Goal: Task Accomplishment & Management: Complete application form

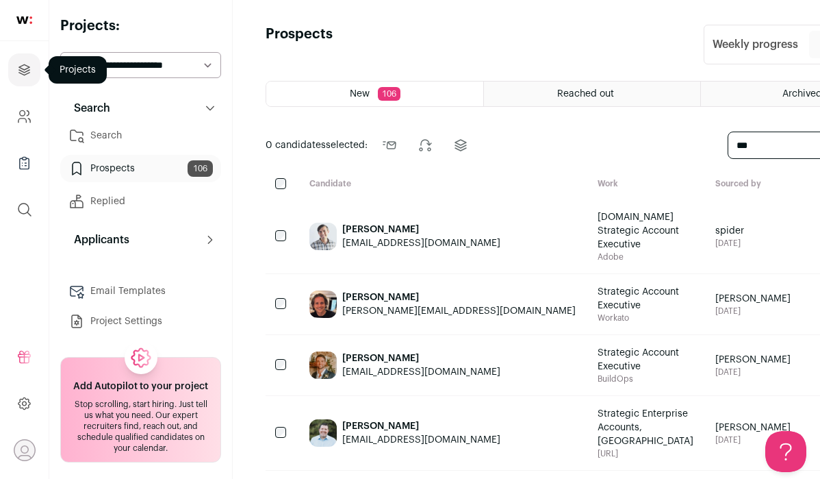
click at [18, 75] on icon "Projects" at bounding box center [24, 70] width 16 height 16
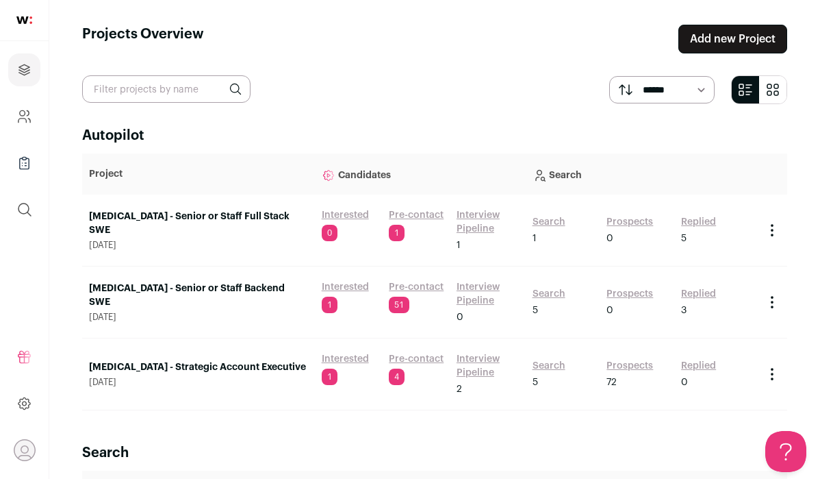
click at [711, 38] on link "Add new Project" at bounding box center [733, 39] width 109 height 29
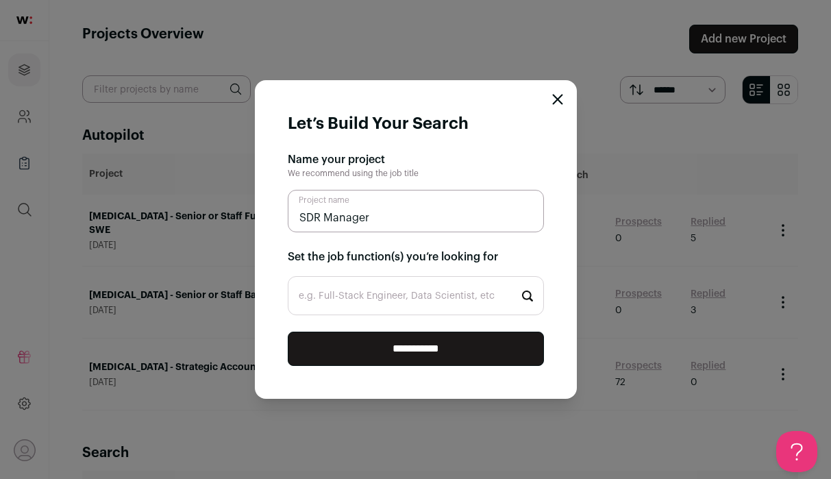
type input "SDR Manager"
click at [428, 298] on input "e.g. Full-Stack Engineer, Data Scientist, etc" at bounding box center [416, 295] width 256 height 39
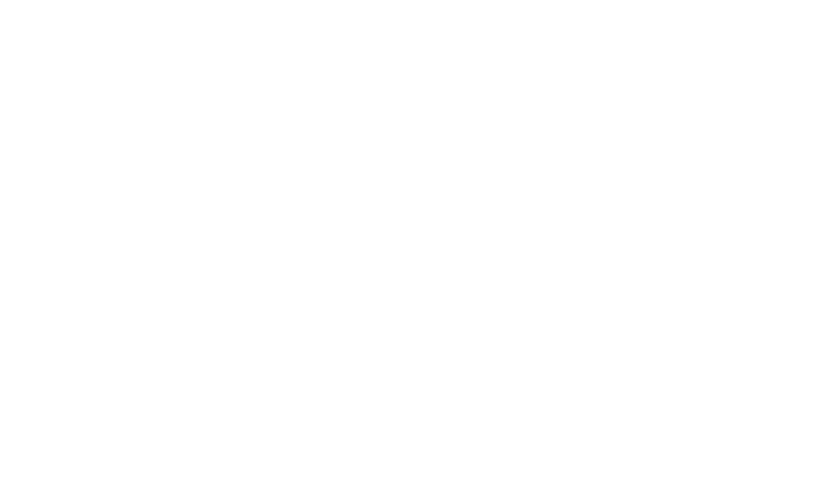
type input "SDR"
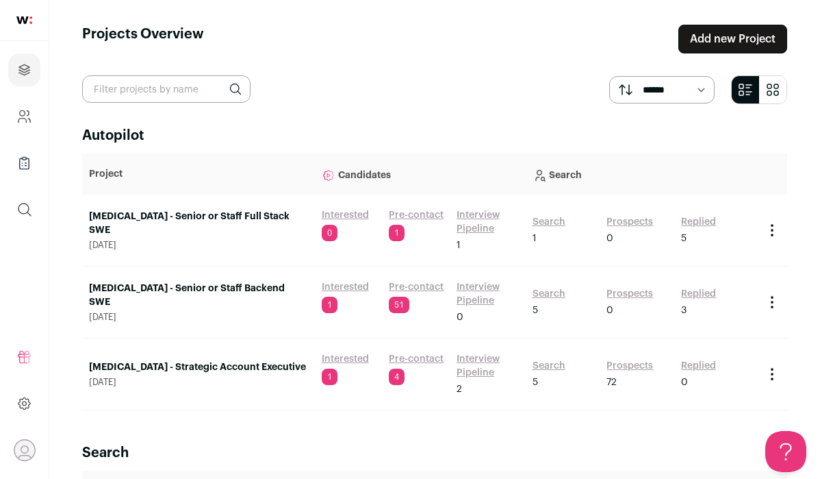
click at [717, 35] on link "Add new Project" at bounding box center [733, 39] width 109 height 29
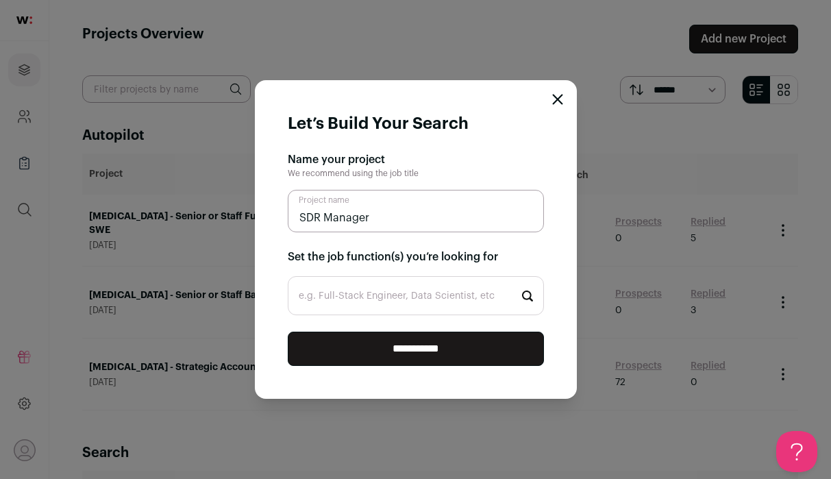
type input "SDR Manager"
click at [420, 301] on input "e.g. Full-Stack Engineer, Data Scientist, etc" at bounding box center [416, 295] width 256 height 39
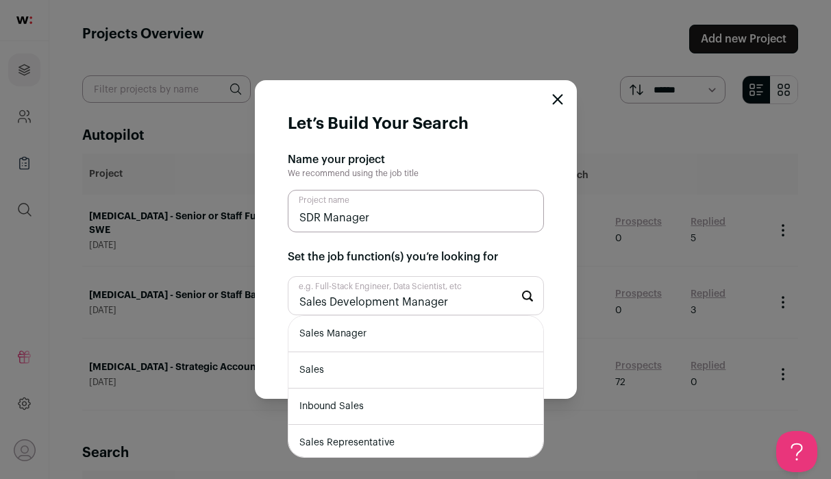
type input "Sales Development Manager"
click at [377, 330] on li "Sales Manager" at bounding box center [415, 334] width 255 height 36
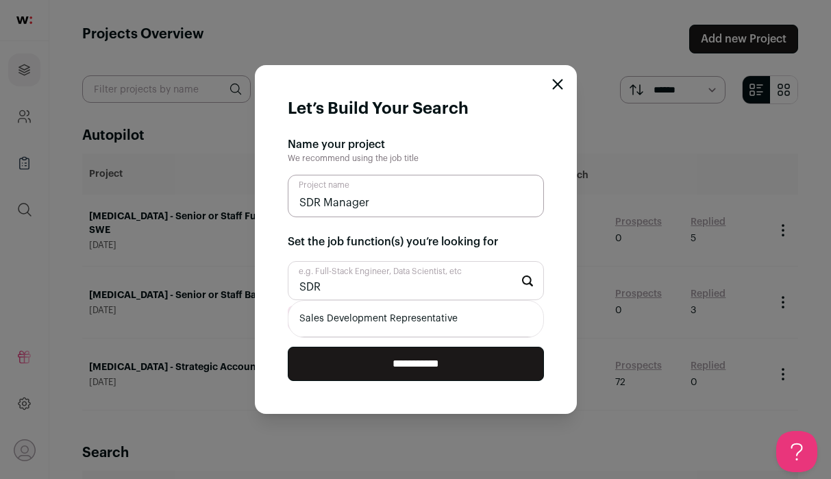
type input "SDR"
click at [371, 316] on li "Sales Development Representative" at bounding box center [415, 319] width 255 height 36
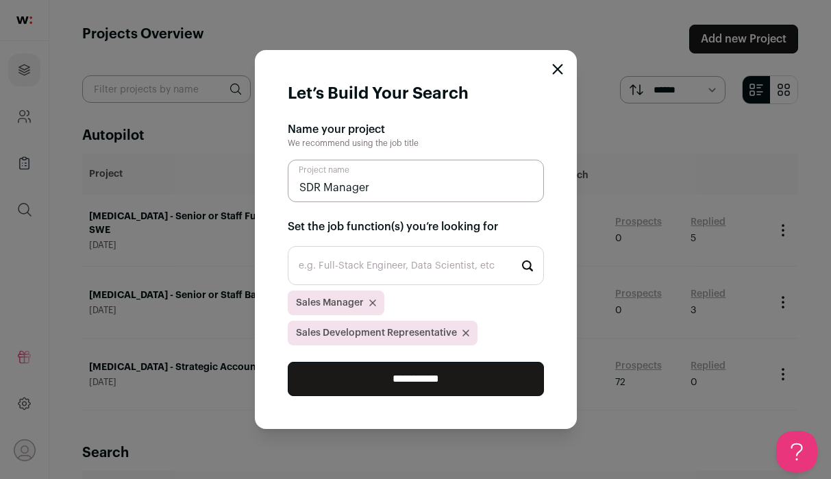
click at [452, 372] on input "**********" at bounding box center [416, 379] width 256 height 34
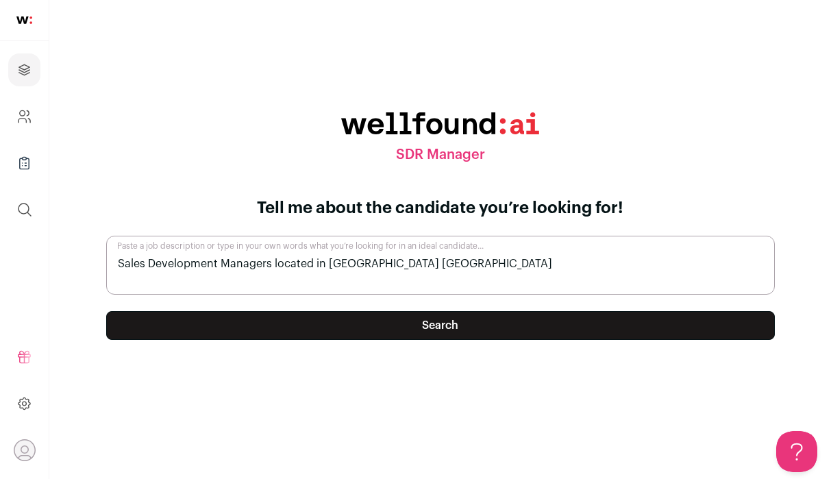
type textarea "Sales Development Managers located in [GEOGRAPHIC_DATA] [GEOGRAPHIC_DATA]"
click at [477, 333] on button "Search" at bounding box center [440, 325] width 668 height 29
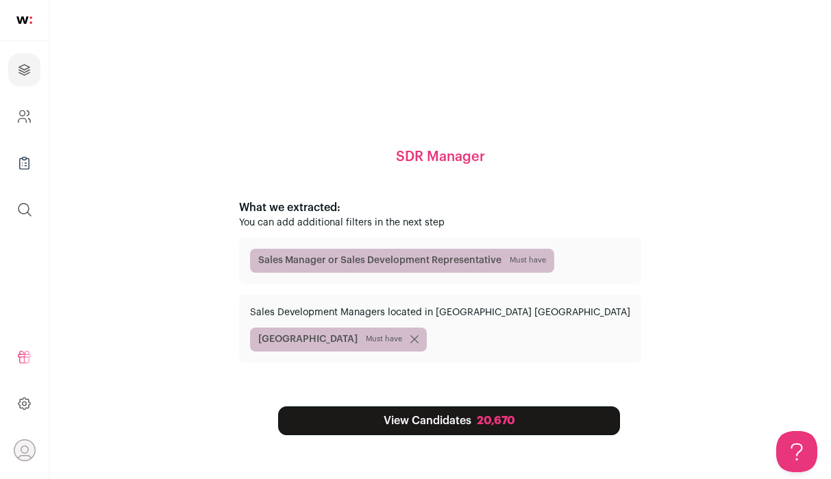
click at [481, 424] on div "20,670" at bounding box center [496, 420] width 38 height 16
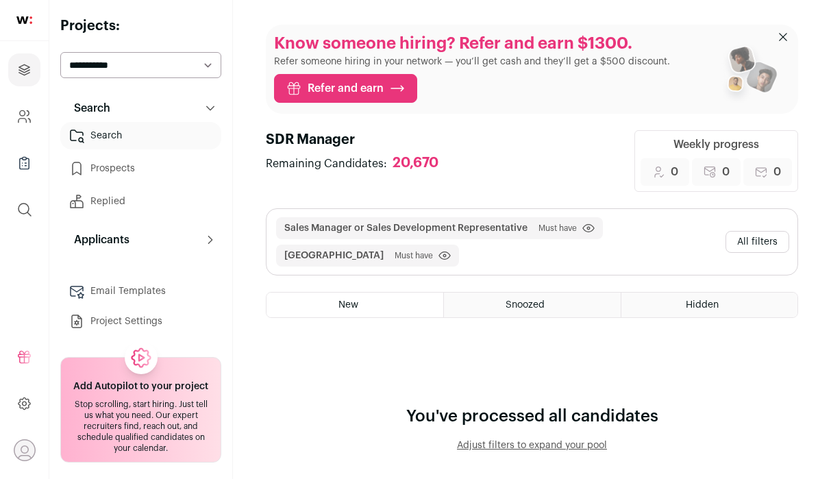
click at [734, 241] on button "All filters" at bounding box center [757, 242] width 64 height 22
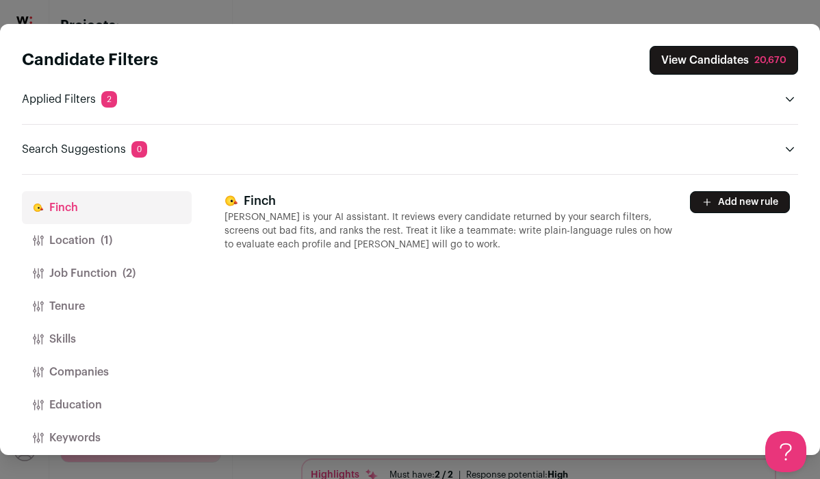
click at [96, 247] on button "Location (1)" at bounding box center [107, 240] width 170 height 33
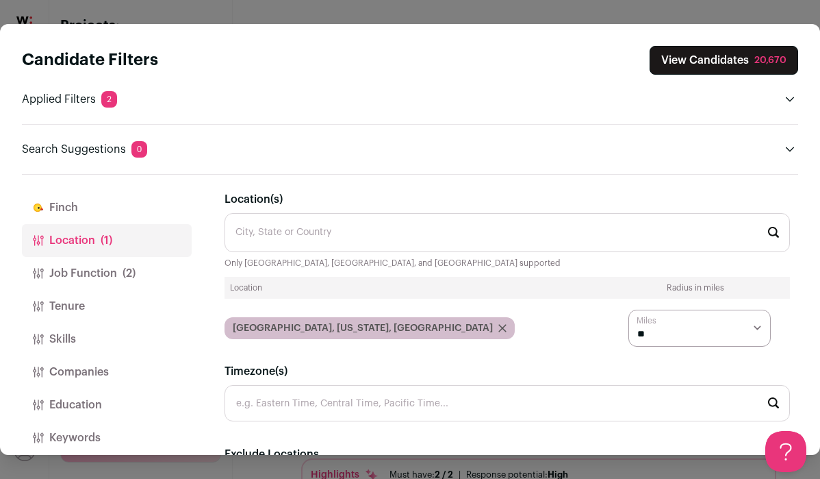
click at [101, 266] on button "Job Function (2)" at bounding box center [107, 273] width 170 height 33
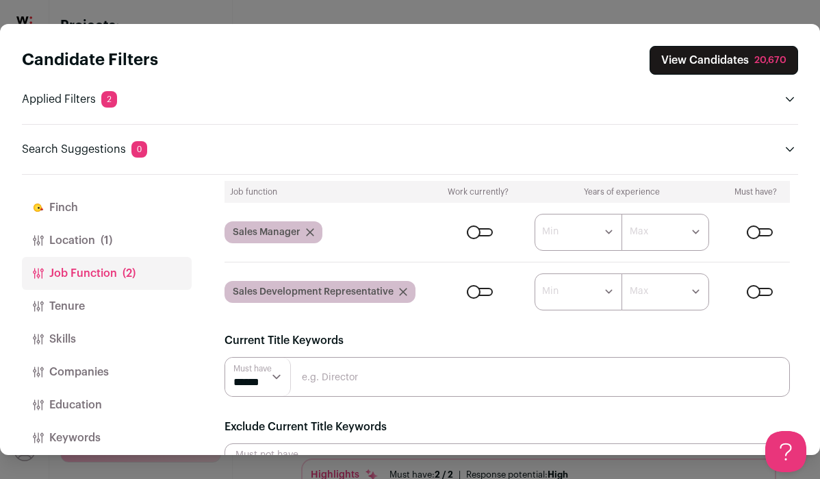
scroll to position [127, 0]
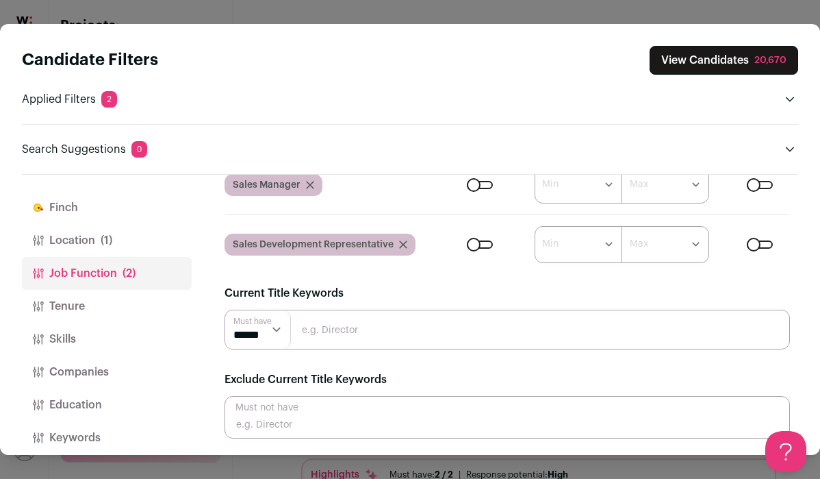
click at [346, 333] on input "Close modal via background" at bounding box center [508, 330] width 566 height 40
type input "Sales Development"
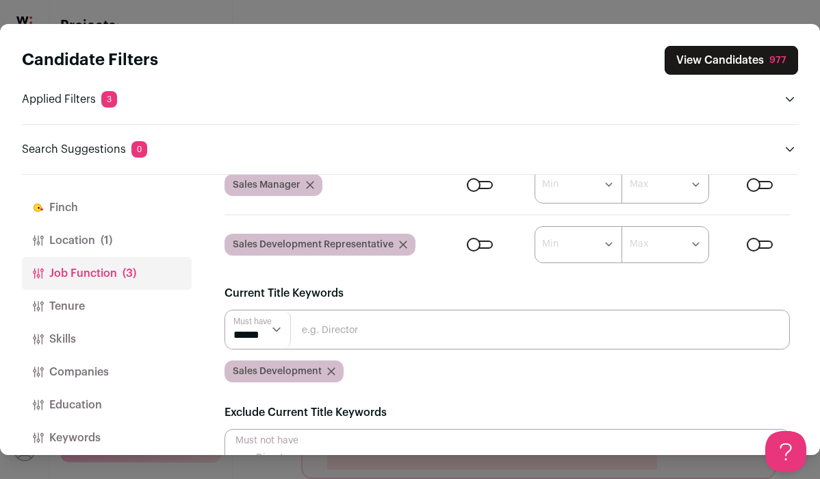
click at [377, 341] on input "Close modal via background" at bounding box center [508, 330] width 566 height 40
click at [327, 371] on icon "Close modal via background" at bounding box center [331, 371] width 8 height 8
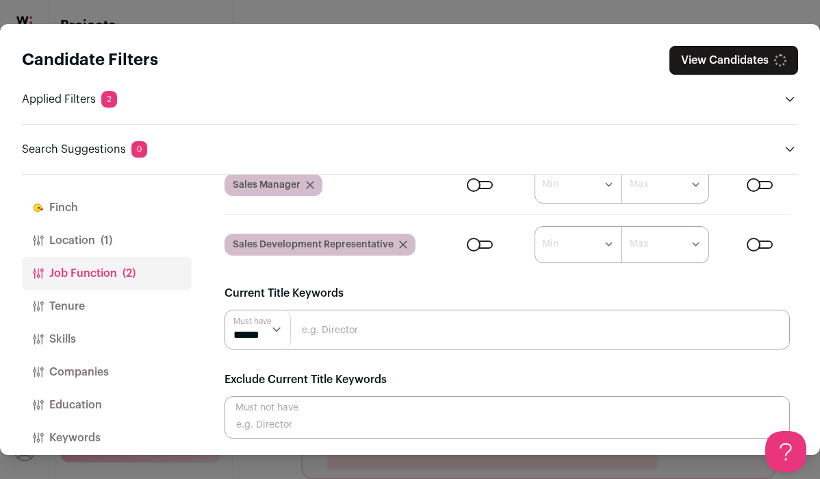
click at [370, 339] on input "Close modal via background" at bounding box center [508, 330] width 566 height 40
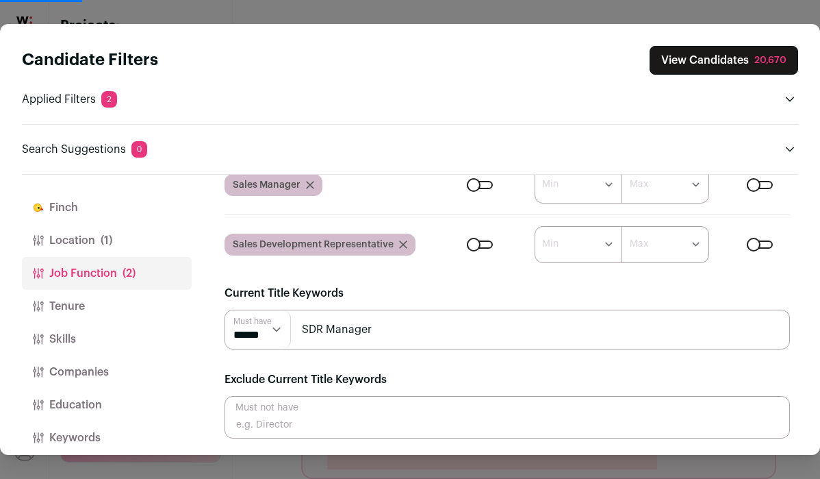
type input "SDR Manager"
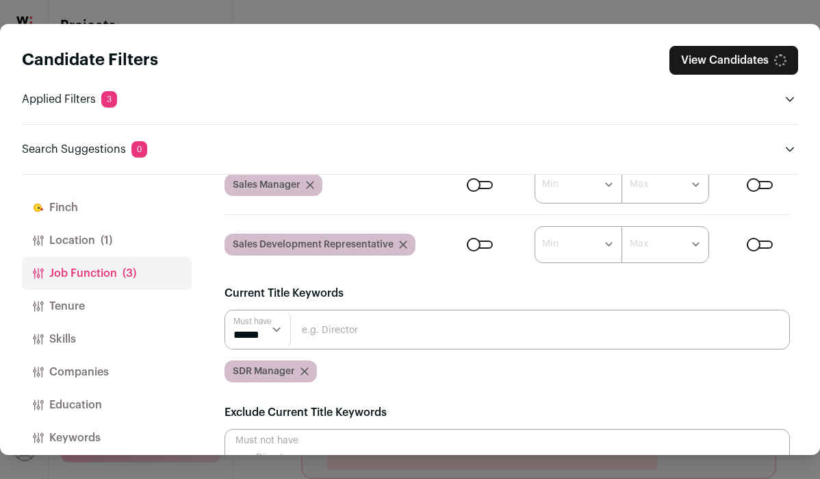
click at [394, 341] on input "Close modal via background" at bounding box center [508, 330] width 566 height 40
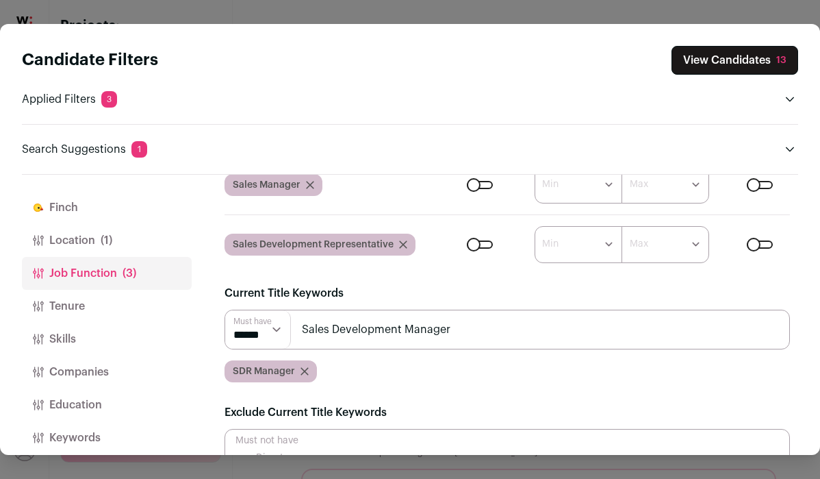
type input "Sales Development Manager"
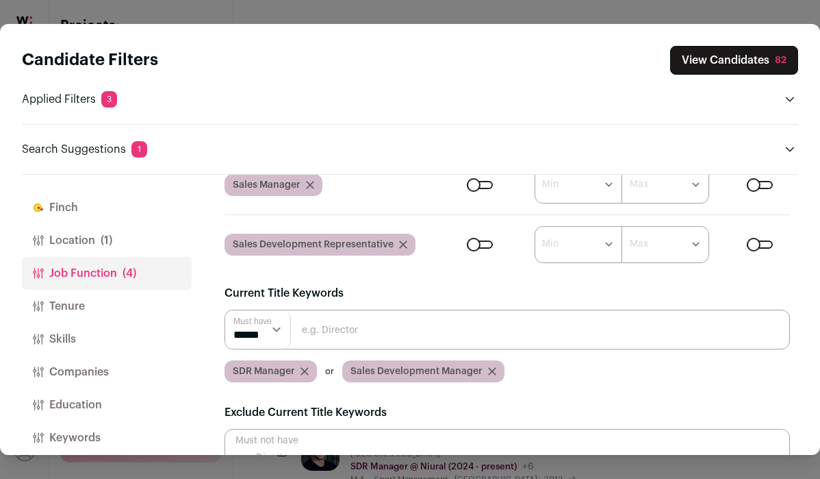
click at [413, 333] on input "Close modal via background" at bounding box center [508, 330] width 566 height 40
type input "Sales Development Lead"
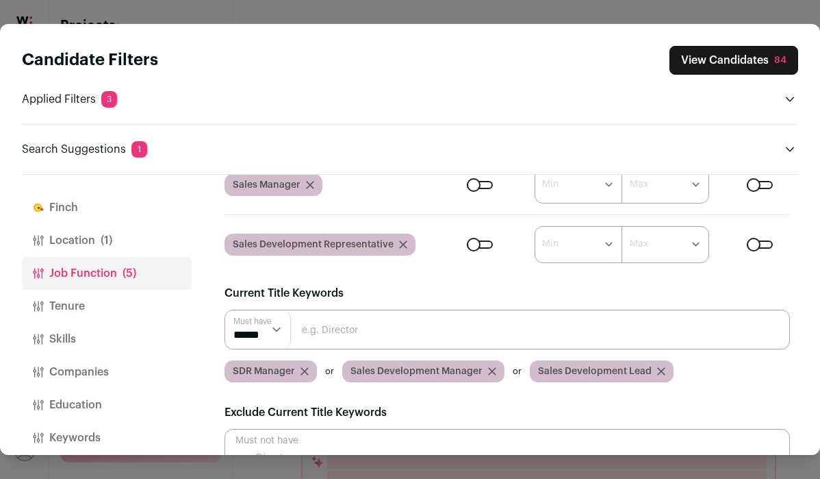
click at [434, 336] on input "Close modal via background" at bounding box center [508, 330] width 566 height 40
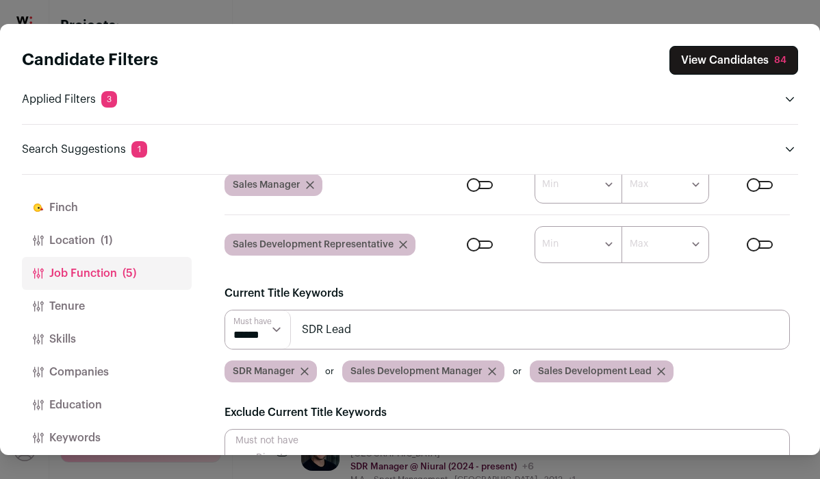
type input "SDR Lead"
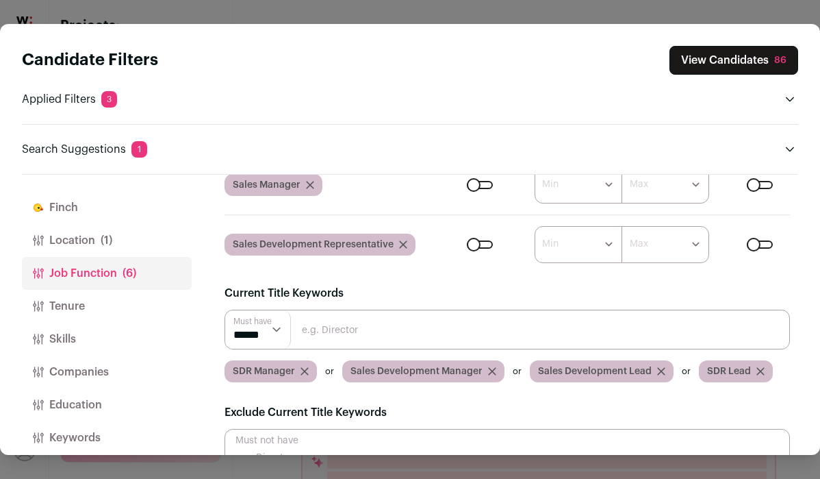
click at [437, 335] on input "Close modal via background" at bounding box center [508, 330] width 566 height 40
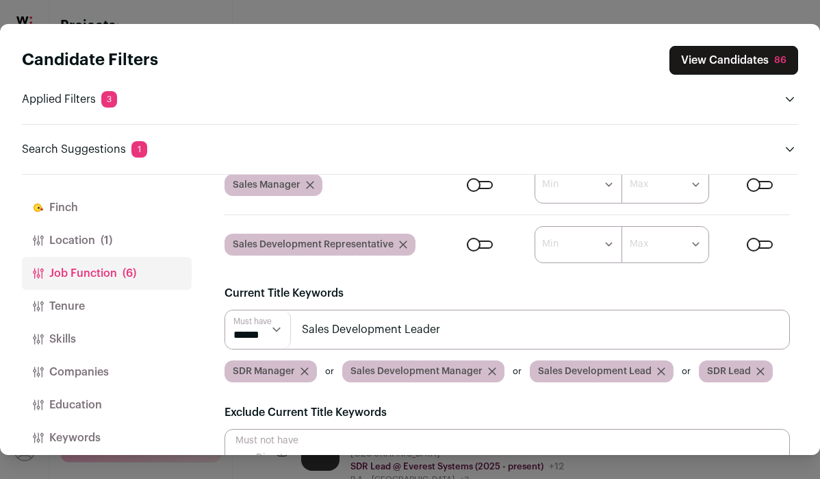
type input "Sales Development Leader"
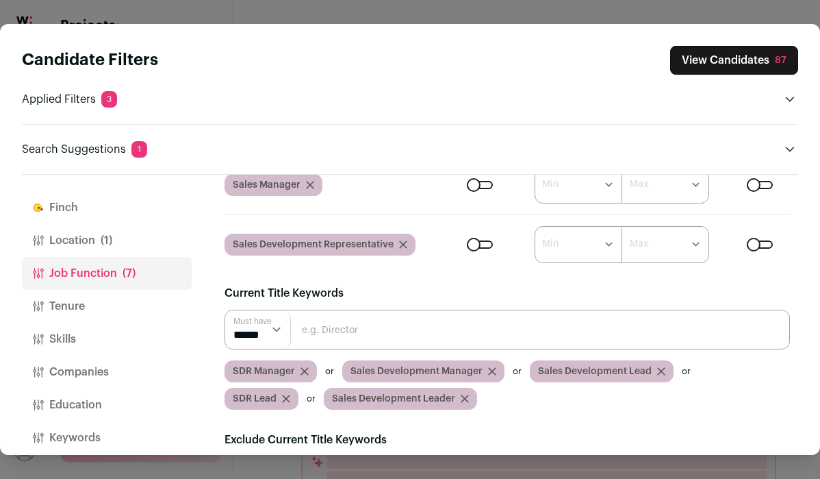
click at [437, 334] on input "Close modal via background" at bounding box center [508, 330] width 566 height 40
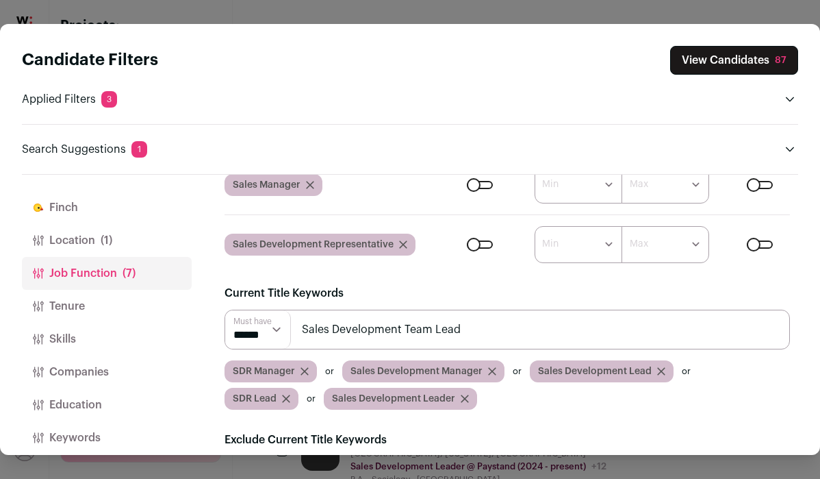
type input "Sales Development Team Lead"
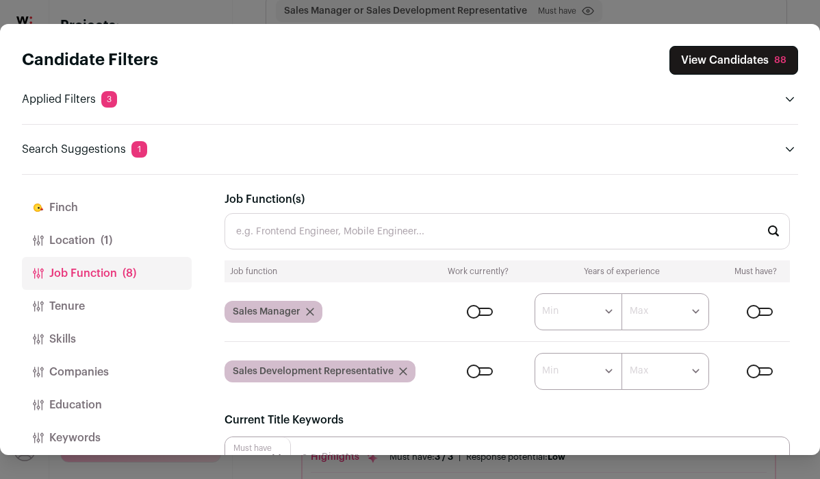
click at [483, 311] on div "Close modal via background" at bounding box center [480, 311] width 26 height 8
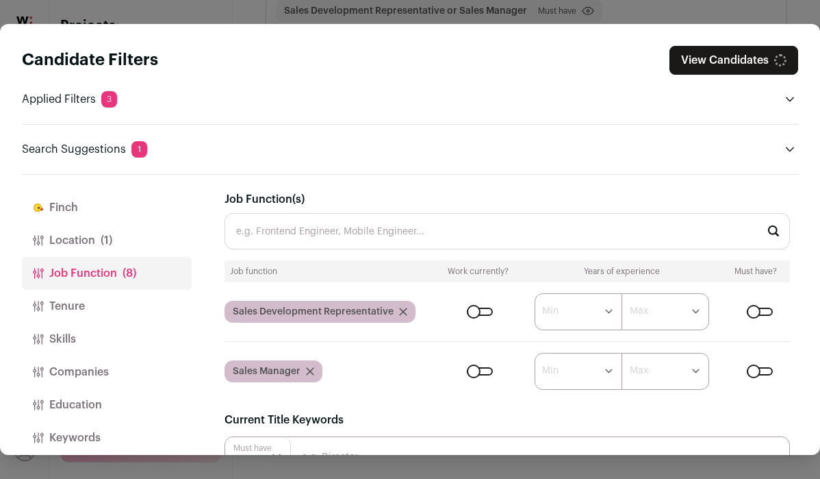
click at [480, 312] on div "Close modal via background" at bounding box center [480, 311] width 26 height 8
click at [91, 240] on button "Location (1)" at bounding box center [107, 240] width 170 height 33
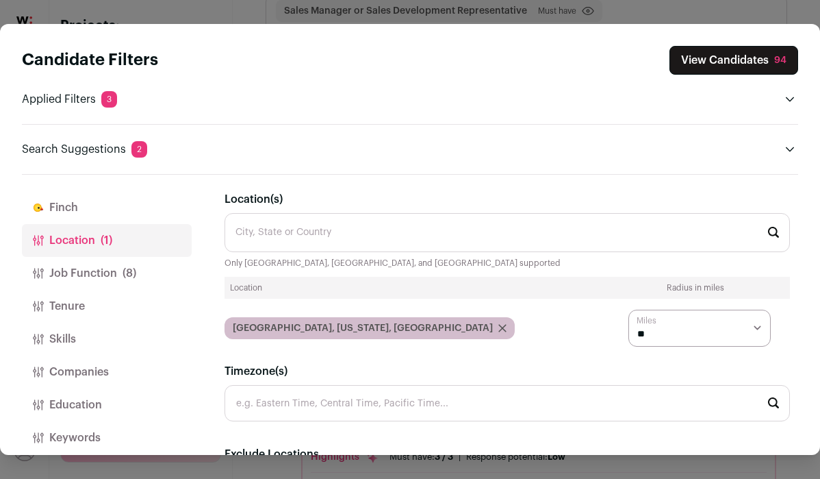
click at [324, 240] on input "Location(s)" at bounding box center [508, 232] width 566 height 39
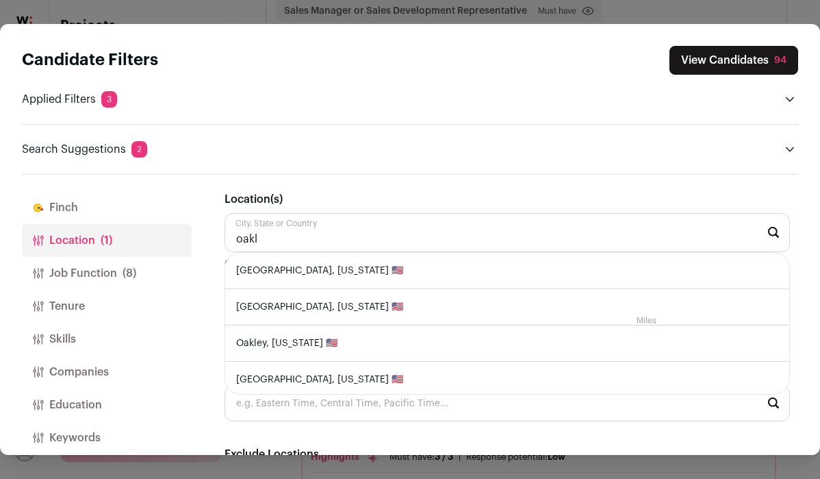
click at [380, 275] on li "[GEOGRAPHIC_DATA], [US_STATE] 🇺🇸" at bounding box center [507, 271] width 565 height 36
type input "[GEOGRAPHIC_DATA], [US_STATE] 🇺🇸"
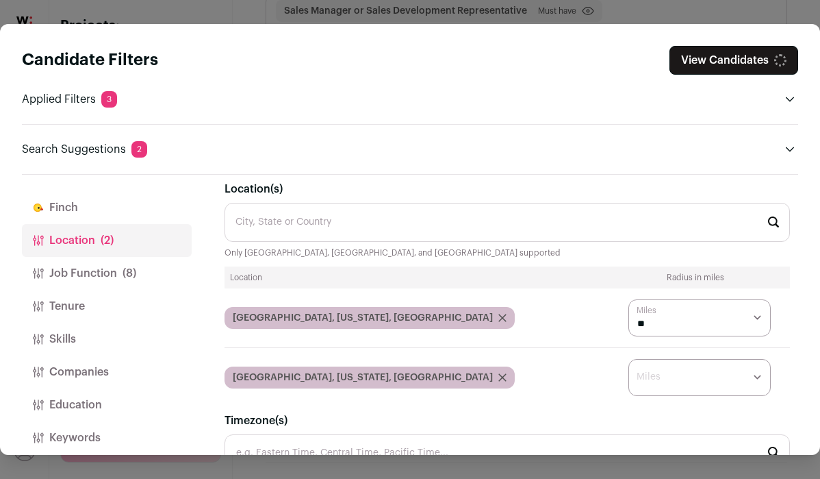
scroll to position [12, 0]
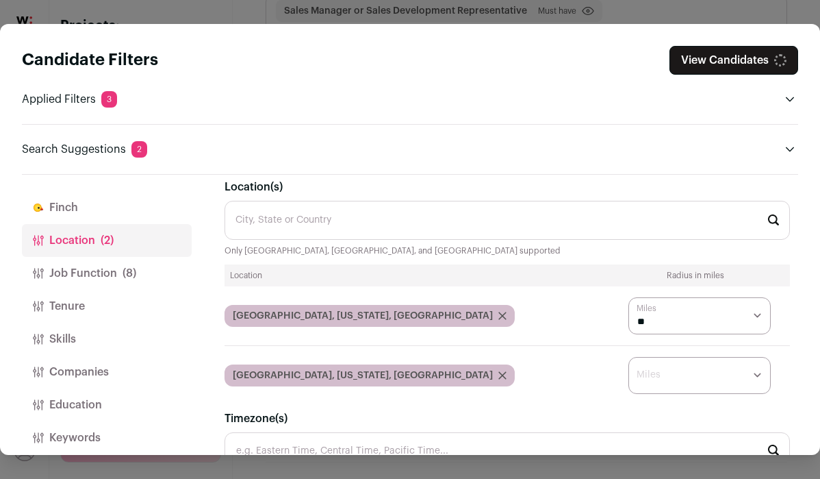
click at [642, 383] on select "* ** ** **" at bounding box center [700, 375] width 142 height 37
select select "****"
click at [629, 357] on select "* ** ** **" at bounding box center [700, 375] width 142 height 37
click at [94, 264] on button "Job Function (8)" at bounding box center [107, 273] width 170 height 33
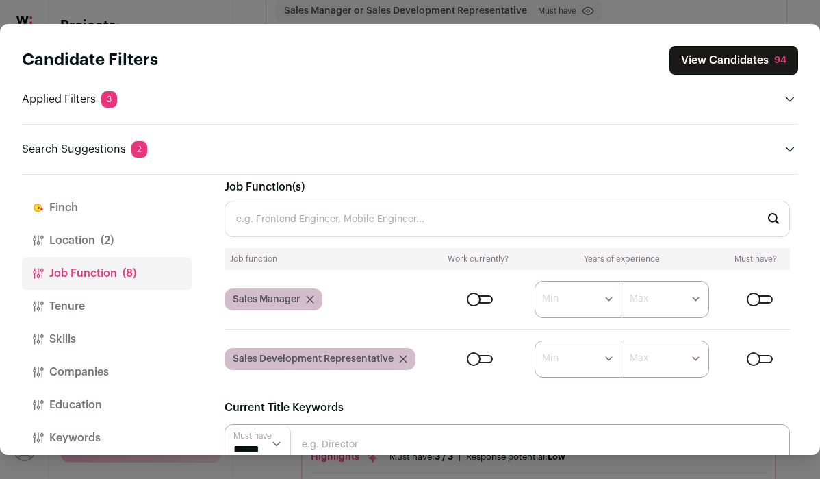
click at [94, 304] on button "Tenure" at bounding box center [107, 306] width 170 height 33
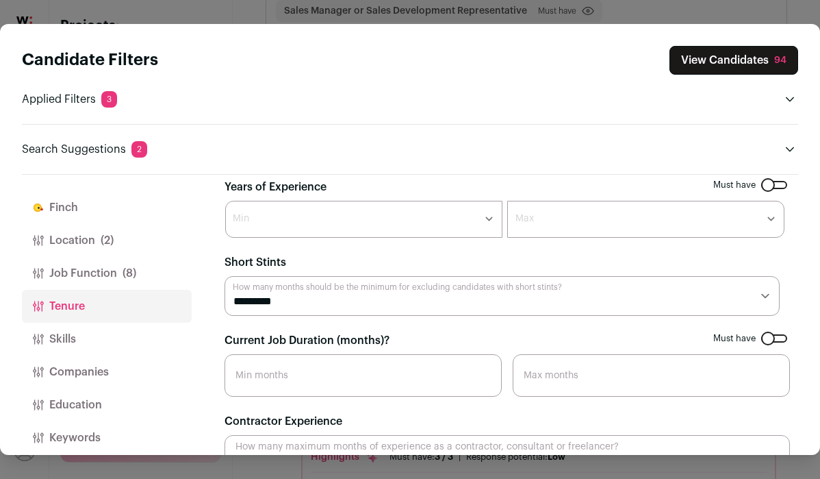
click at [328, 218] on select "******* ****** ******* ******* ******* ******* ******* ******* ******* ******* …" at bounding box center [364, 219] width 278 height 37
select select "*"
click at [225, 201] on select "******* ****** ******* ******* ******* ******* ******* ******* ******* ******* …" at bounding box center [364, 219] width 278 height 37
click at [132, 326] on button "Skills" at bounding box center [107, 339] width 170 height 33
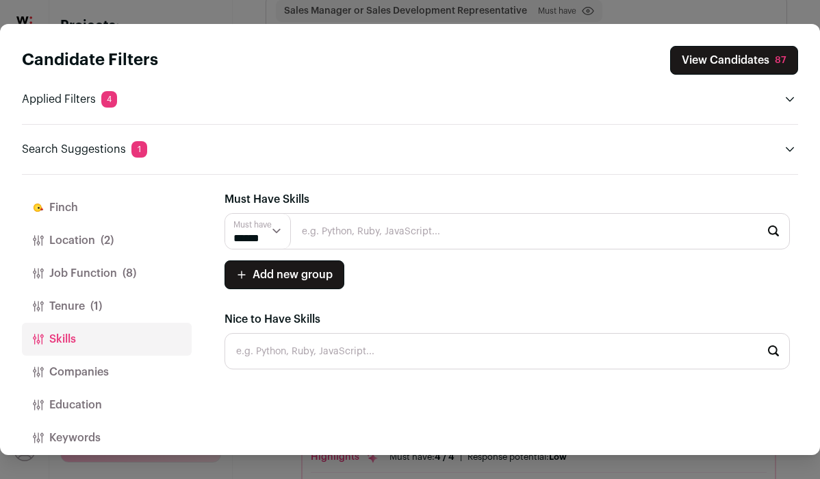
scroll to position [0, 0]
click at [127, 372] on button "Companies" at bounding box center [107, 371] width 170 height 33
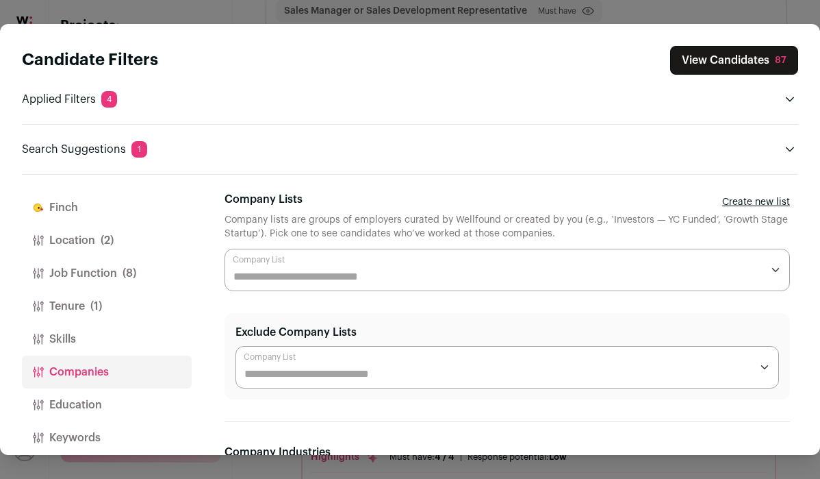
scroll to position [16, 0]
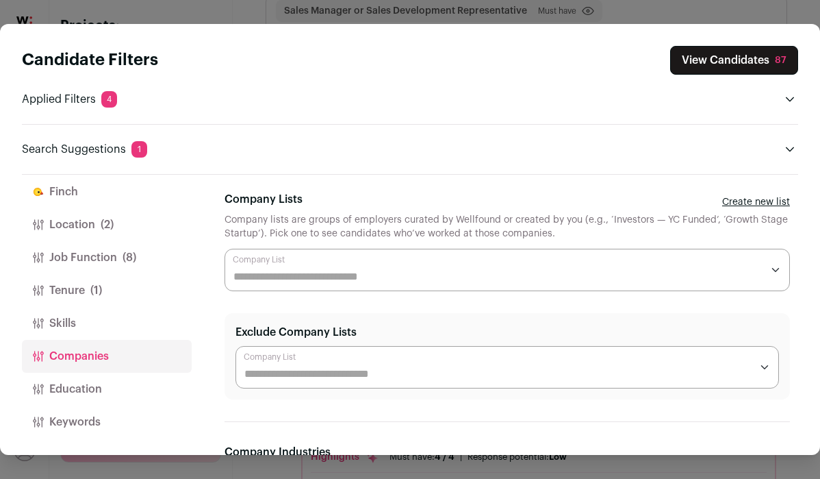
click at [131, 383] on button "Education" at bounding box center [107, 388] width 170 height 33
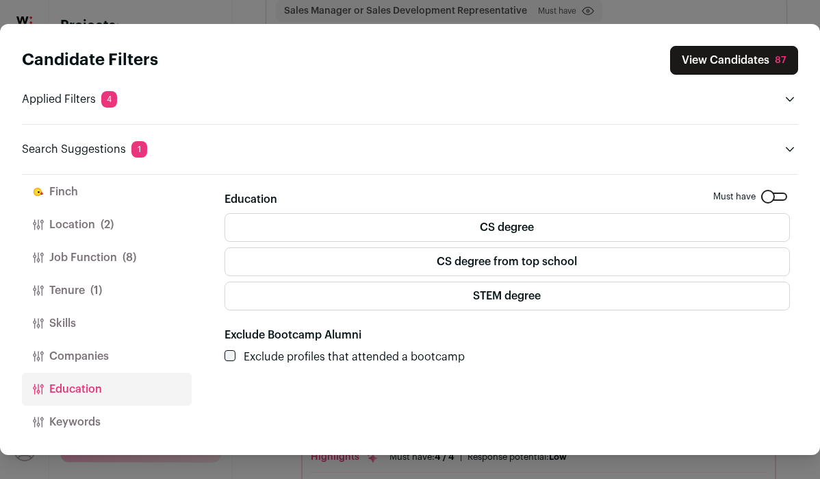
click at [121, 431] on button "Keywords" at bounding box center [107, 421] width 170 height 33
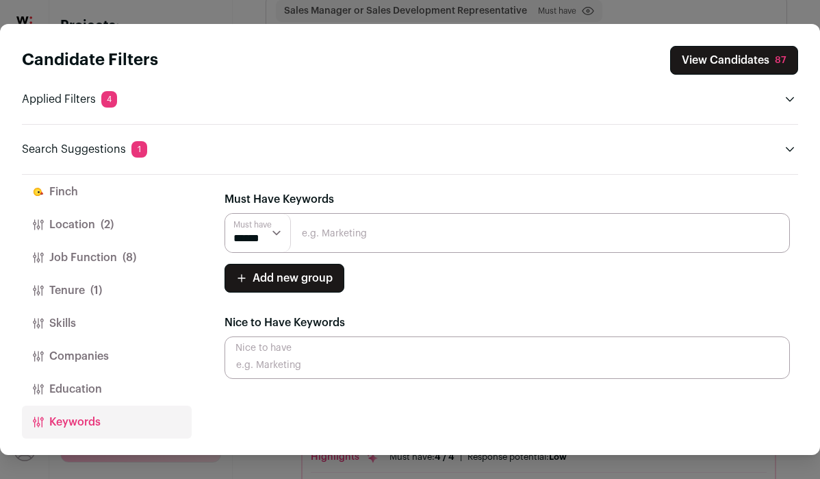
click at [129, 224] on button "Location (2)" at bounding box center [107, 224] width 170 height 33
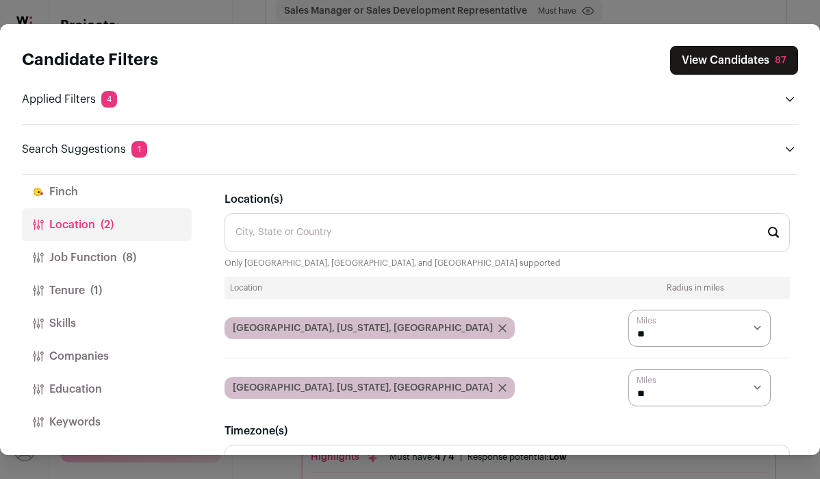
click at [710, 64] on button "View Candidates 87" at bounding box center [734, 60] width 128 height 29
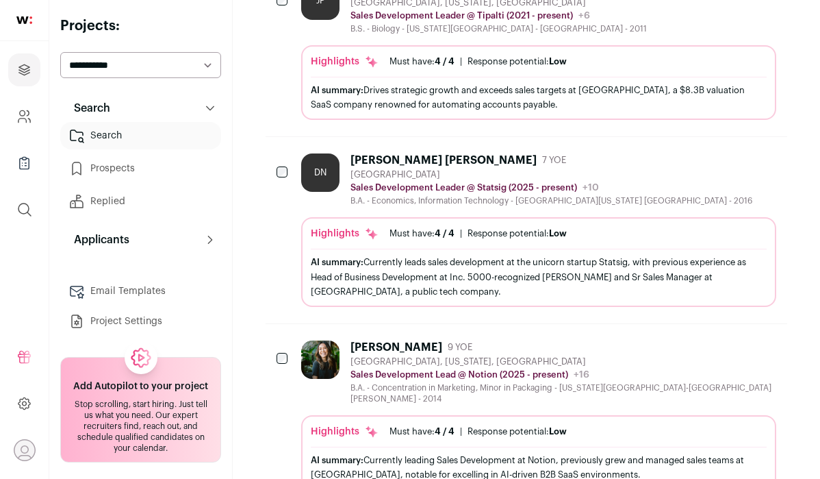
scroll to position [1155, 0]
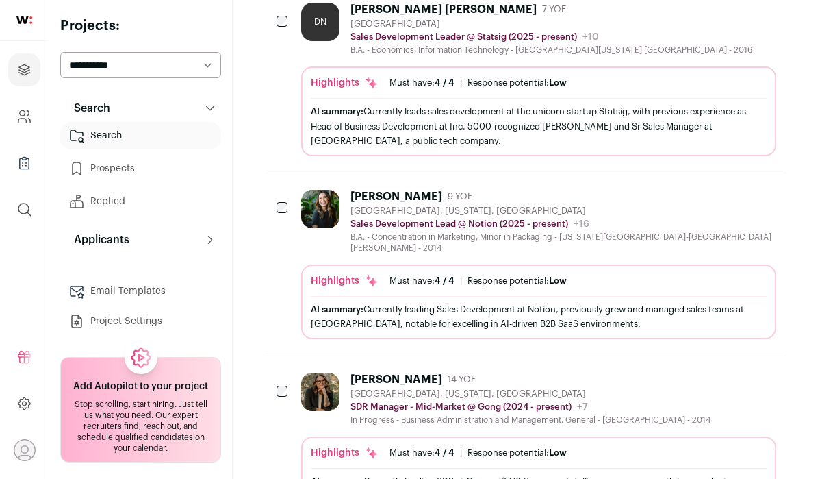
click at [521, 216] on div "[GEOGRAPHIC_DATA], [US_STATE], [GEOGRAPHIC_DATA]" at bounding box center [564, 210] width 426 height 11
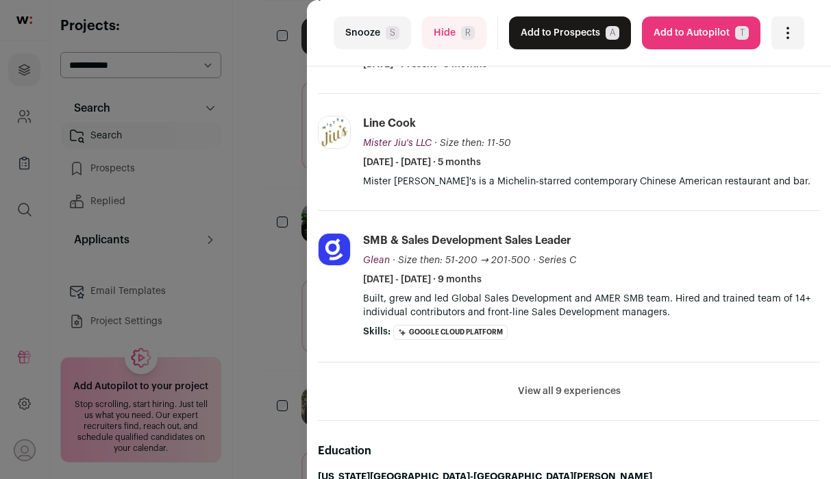
scroll to position [299, 0]
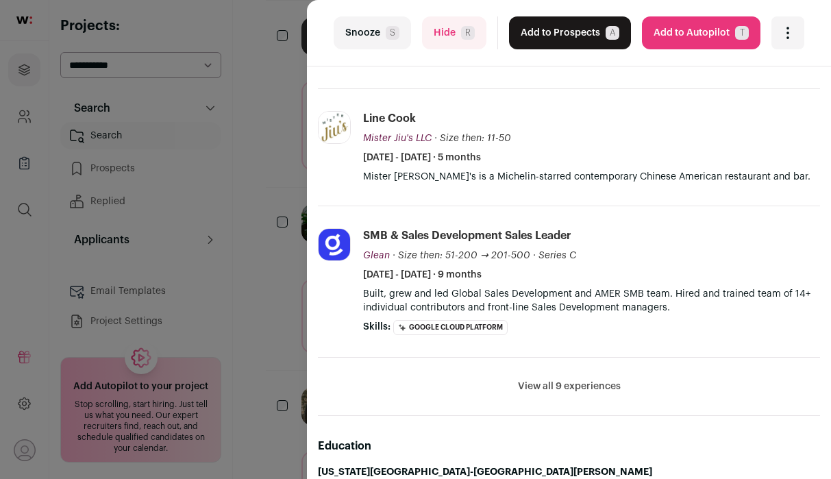
click at [583, 389] on button "View all 9 experiences" at bounding box center [569, 386] width 103 height 14
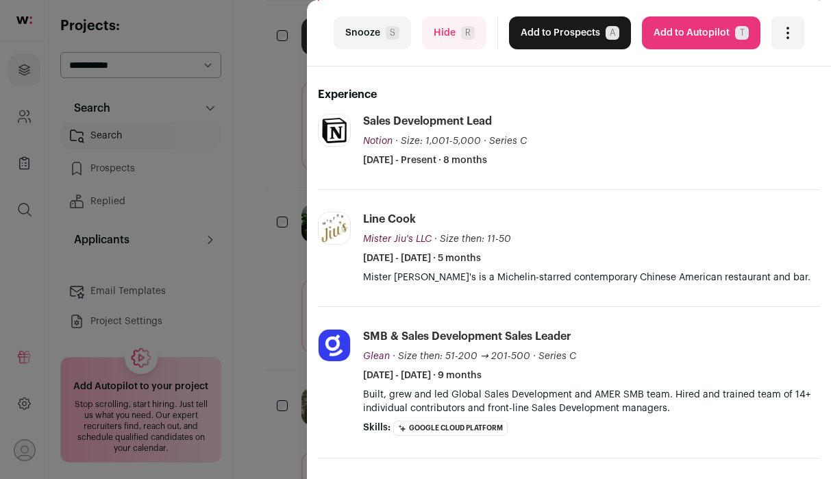
scroll to position [0, 0]
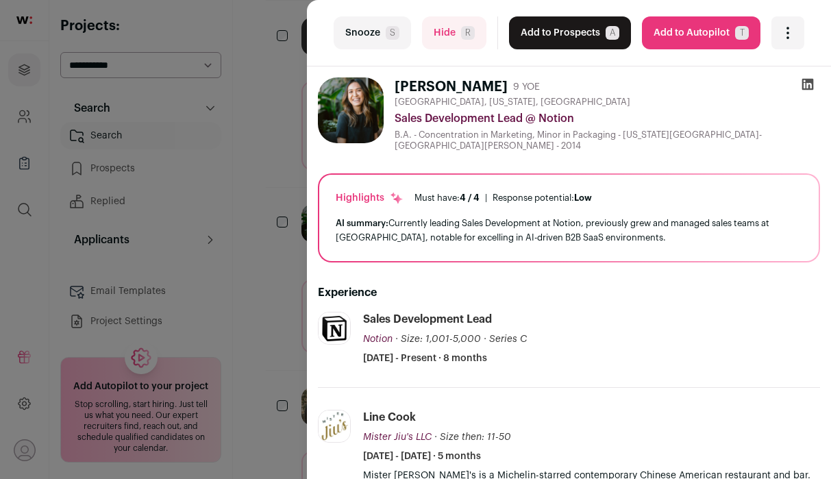
click at [590, 37] on button "Add to Prospects A" at bounding box center [570, 32] width 122 height 33
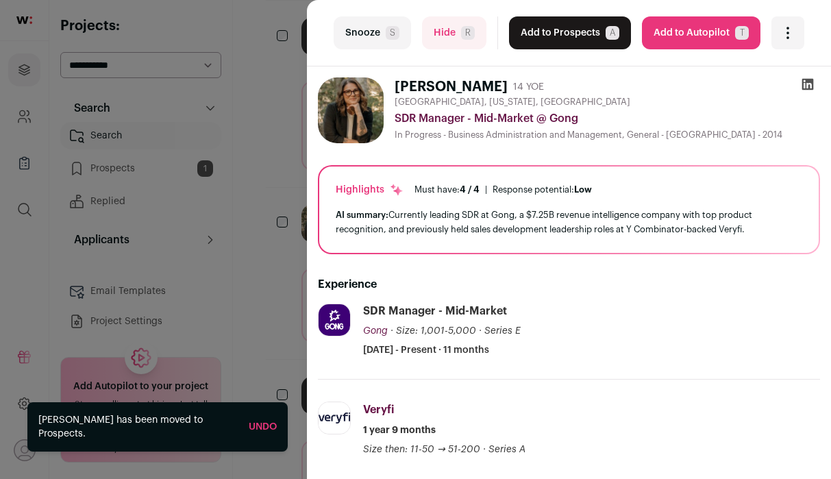
scroll to position [1289, 0]
click at [276, 223] on div "last Snooze S Hide R Add to Prospects A Are you sure? [PERSON_NAME] is already …" at bounding box center [415, 239] width 831 height 479
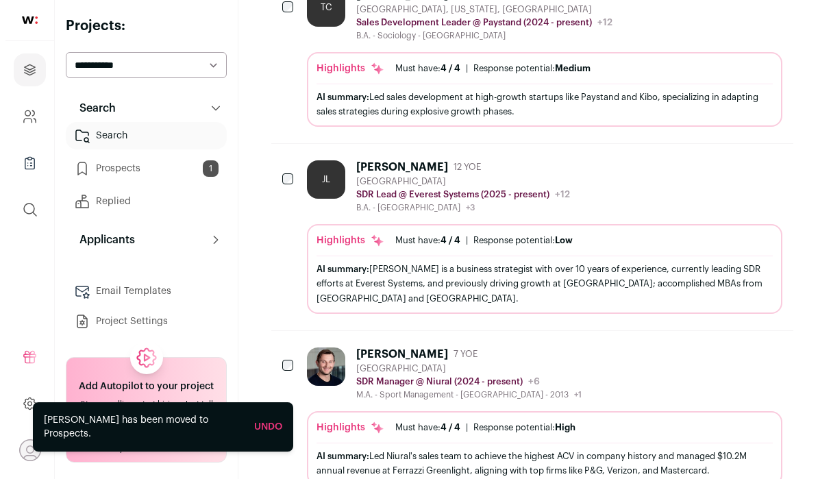
scroll to position [0, 0]
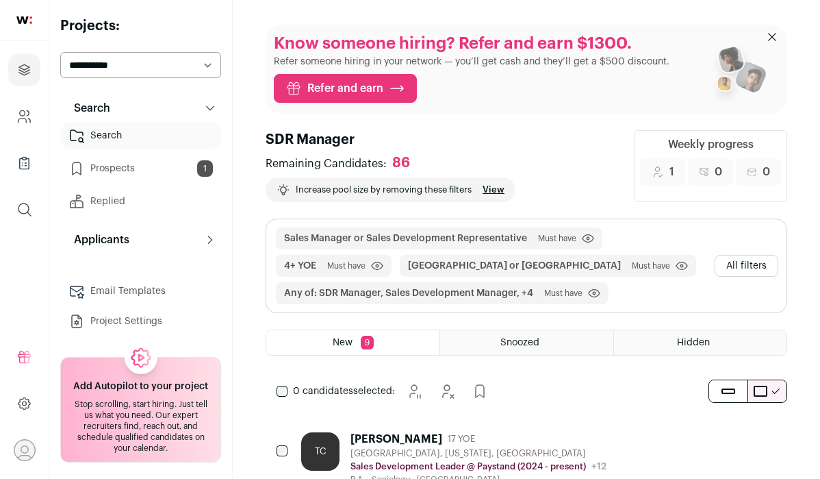
click at [742, 264] on button "All filters" at bounding box center [747, 266] width 64 height 22
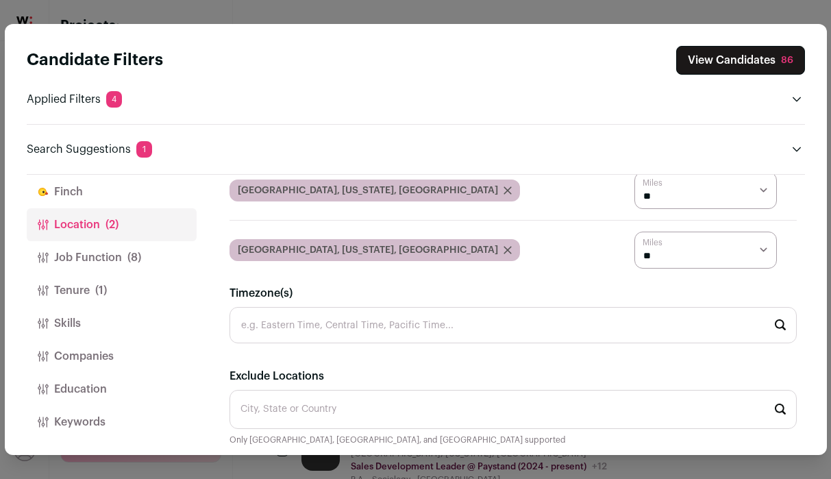
scroll to position [169, 0]
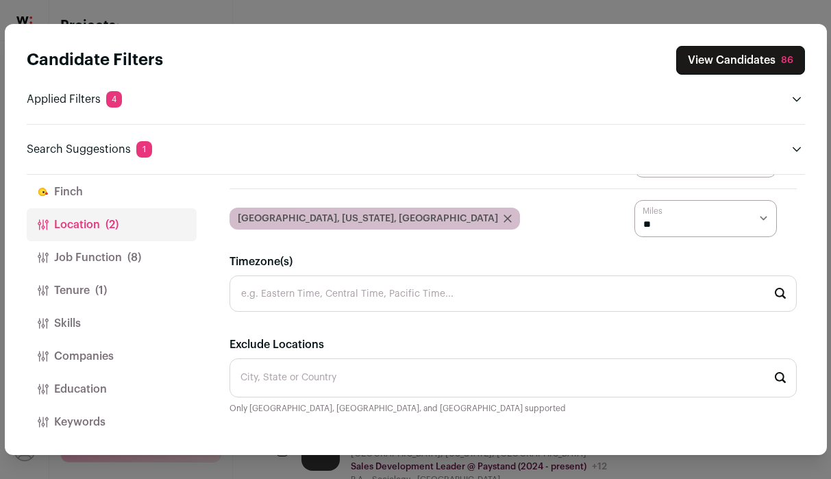
click at [156, 263] on button "Job Function (8)" at bounding box center [112, 257] width 170 height 33
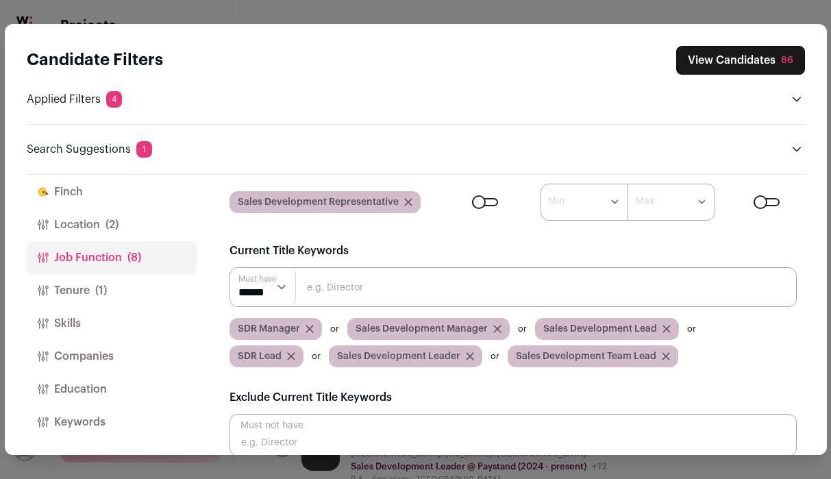
click at [414, 271] on input "Close modal via background" at bounding box center [512, 287] width 567 height 40
type input "SDR Leader"
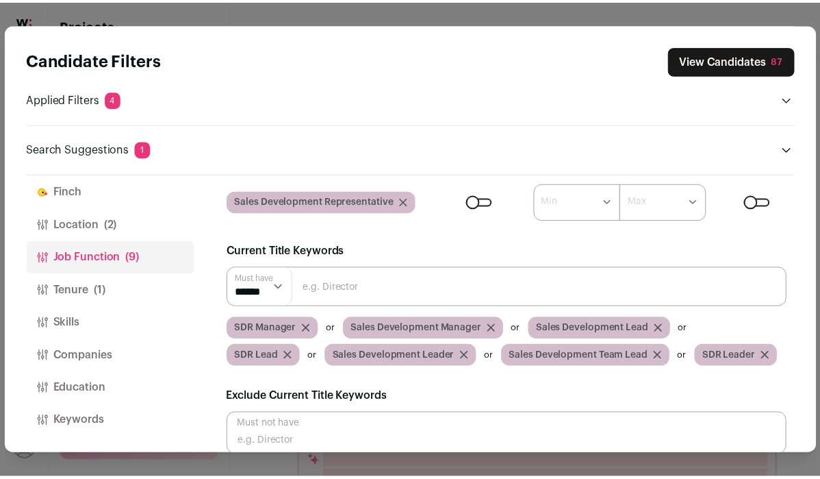
scroll to position [187, 0]
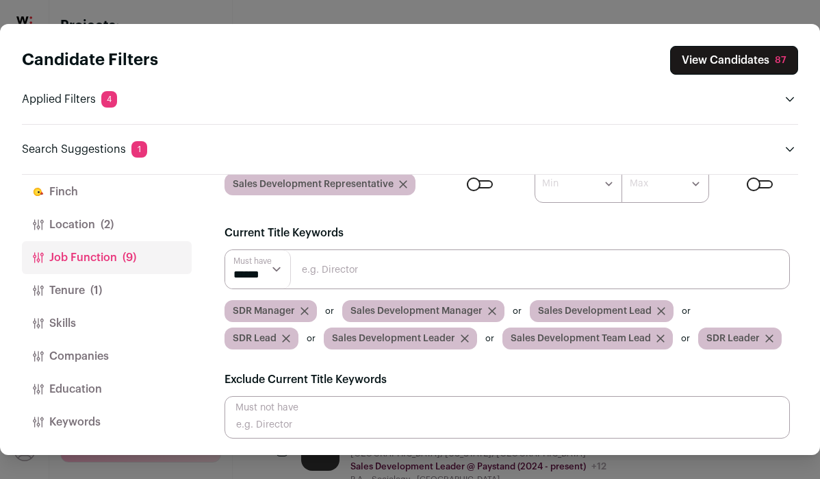
click at [117, 290] on button "Tenure (1)" at bounding box center [107, 290] width 170 height 33
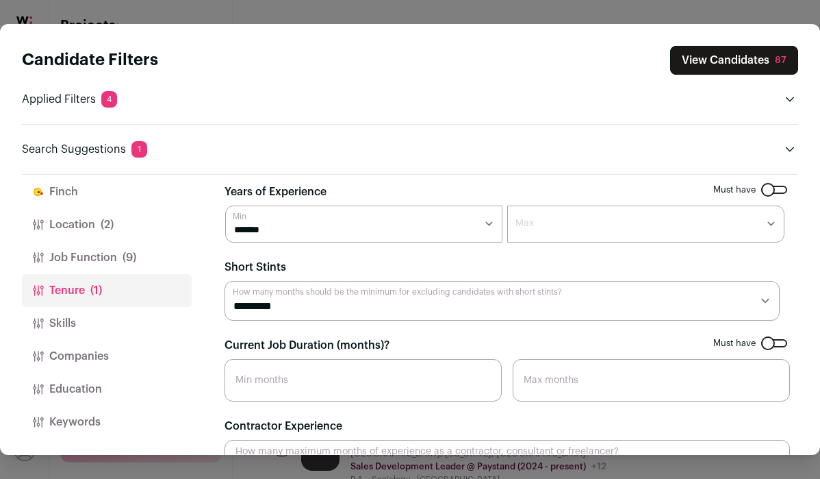
scroll to position [0, 0]
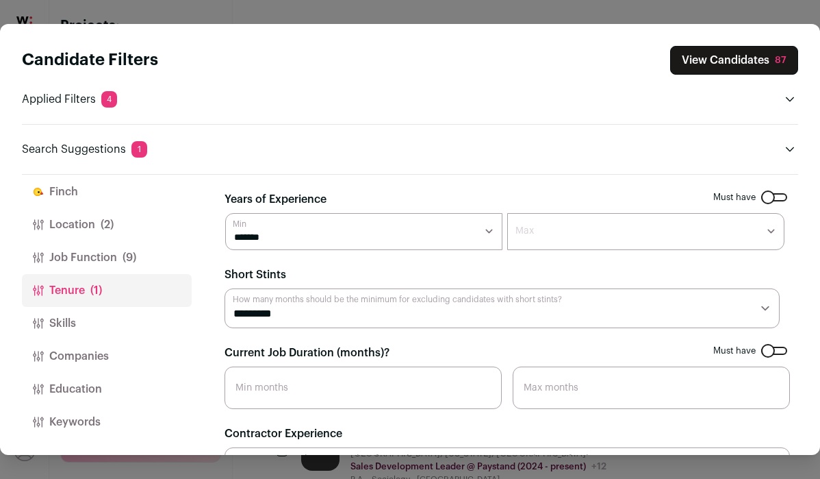
click at [116, 327] on button "Skills" at bounding box center [107, 323] width 170 height 33
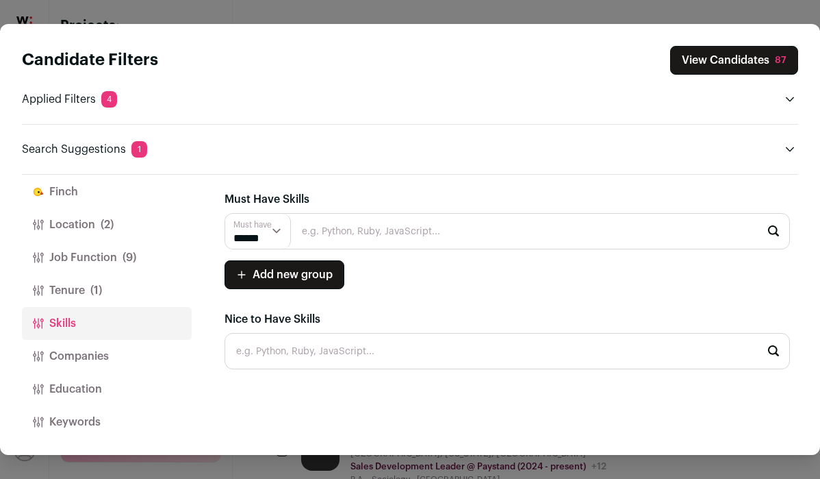
click at [118, 343] on button "Companies" at bounding box center [107, 356] width 170 height 33
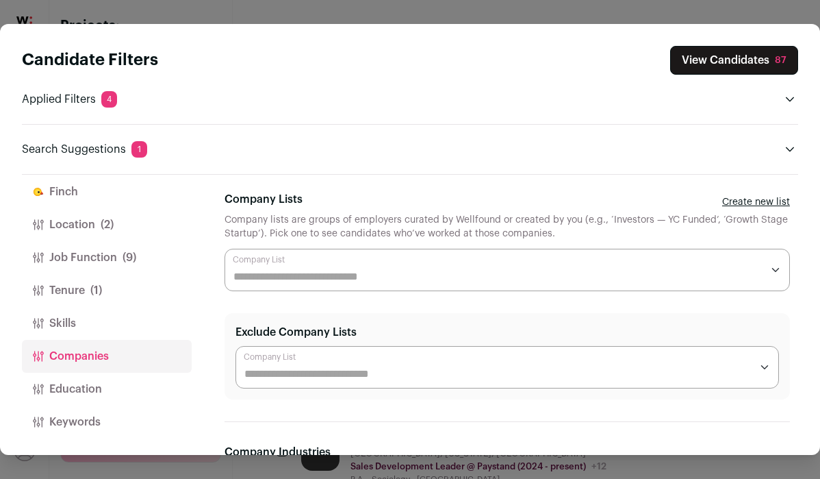
click at [118, 379] on button "Education" at bounding box center [107, 388] width 170 height 33
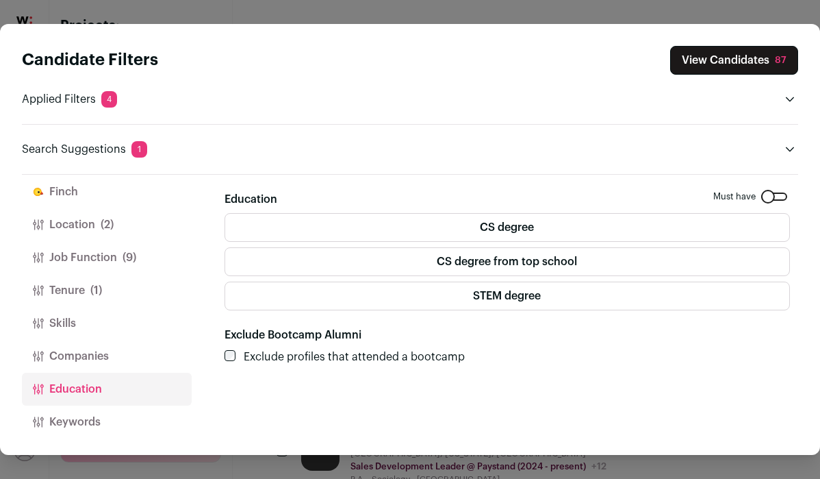
click at [706, 58] on button "View Candidates 87" at bounding box center [734, 60] width 128 height 29
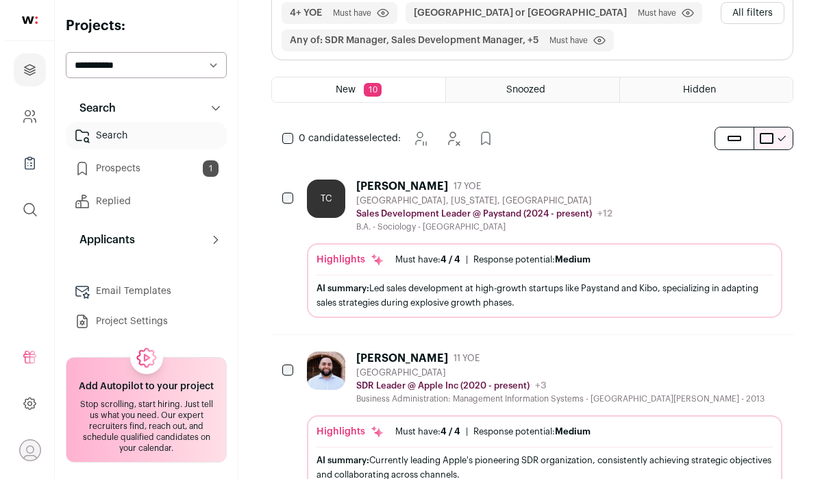
scroll to position [254, 0]
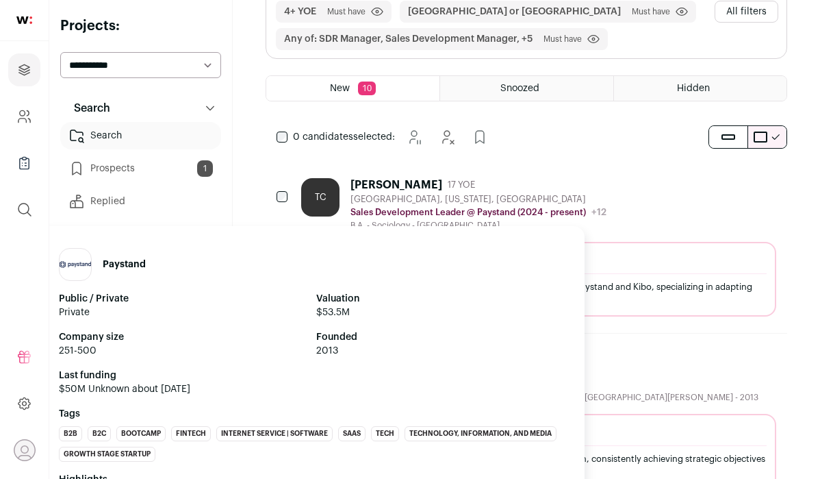
click at [555, 214] on p "Sales Development Leader @ Paystand (2024 - present)" at bounding box center [469, 212] width 236 height 11
